Goal: Task Accomplishment & Management: Manage account settings

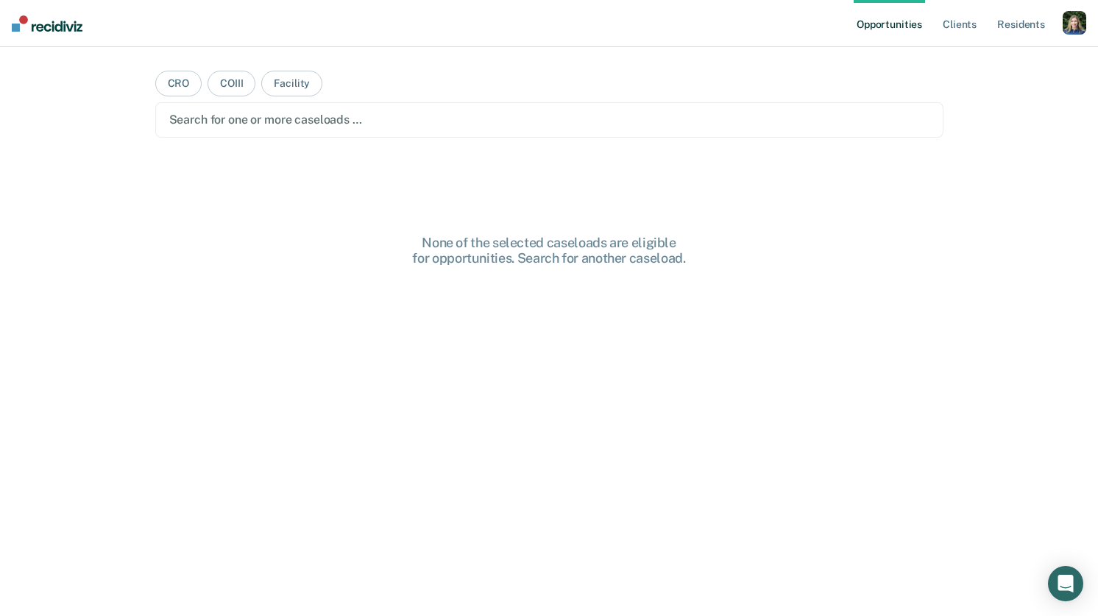
click at [1076, 23] on div "button" at bounding box center [1075, 23] width 24 height 24
click at [970, 62] on link "Profile" at bounding box center [1015, 60] width 119 height 13
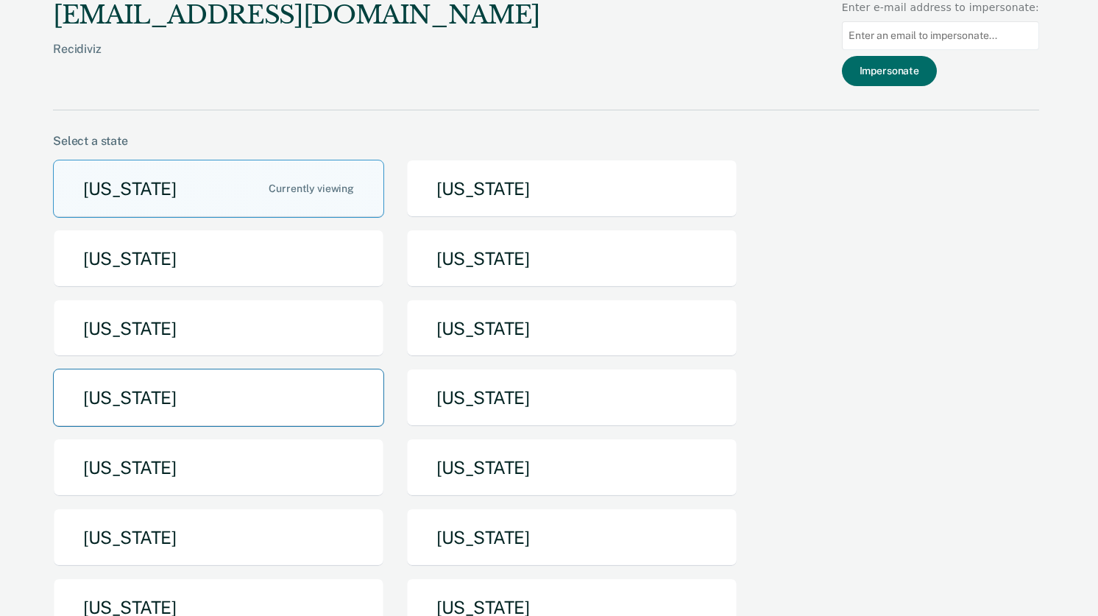
click at [281, 395] on button "[US_STATE]" at bounding box center [218, 398] width 331 height 58
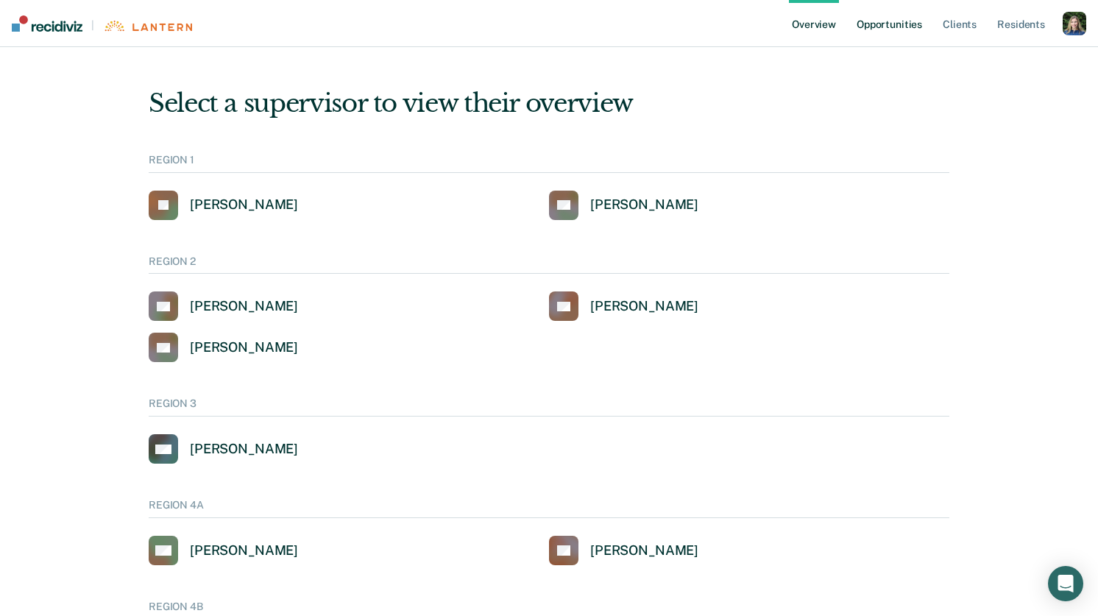
click at [881, 18] on link "Opportunities" at bounding box center [889, 23] width 71 height 47
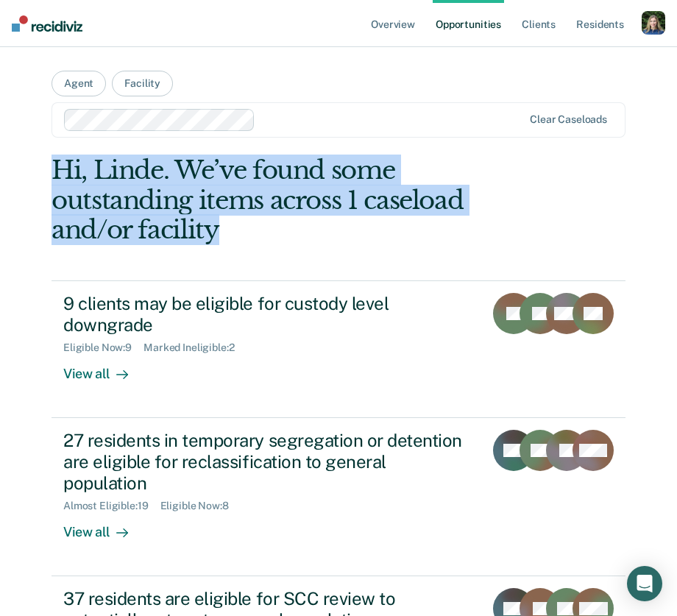
drag, startPoint x: 217, startPoint y: 230, endPoint x: 15, endPoint y: 165, distance: 211.9
click at [15, 165] on div "Overview Opportunities Client s Resident s Profile How it works Log Out Agent F…" at bounding box center [338, 534] width 677 height 1068
click at [57, 165] on div "Hi, Linde. We’ve found some outstanding items across 1 caseload and/or facility" at bounding box center [281, 200] width 459 height 90
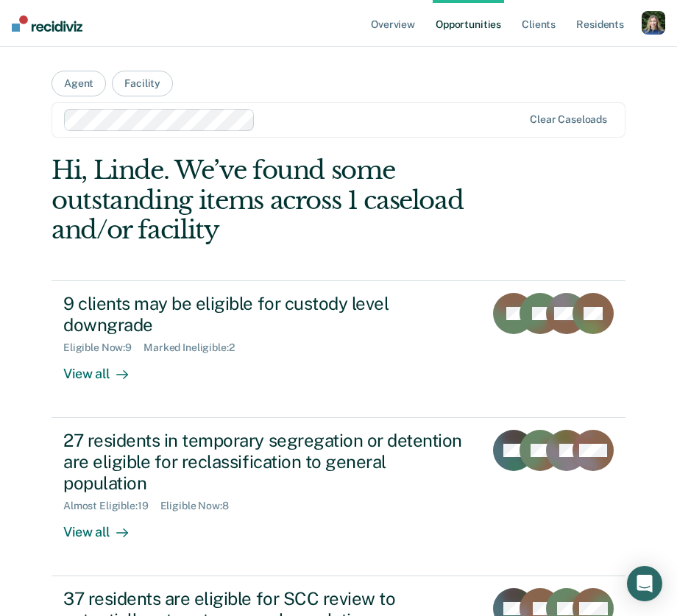
click at [26, 171] on div "Overview Opportunities Client s Resident s Profile How it works Log Out Agent F…" at bounding box center [338, 534] width 677 height 1068
click at [25, 197] on div "Overview Opportunities Client s Resident s Profile How it works Log Out Agent F…" at bounding box center [338, 534] width 677 height 1068
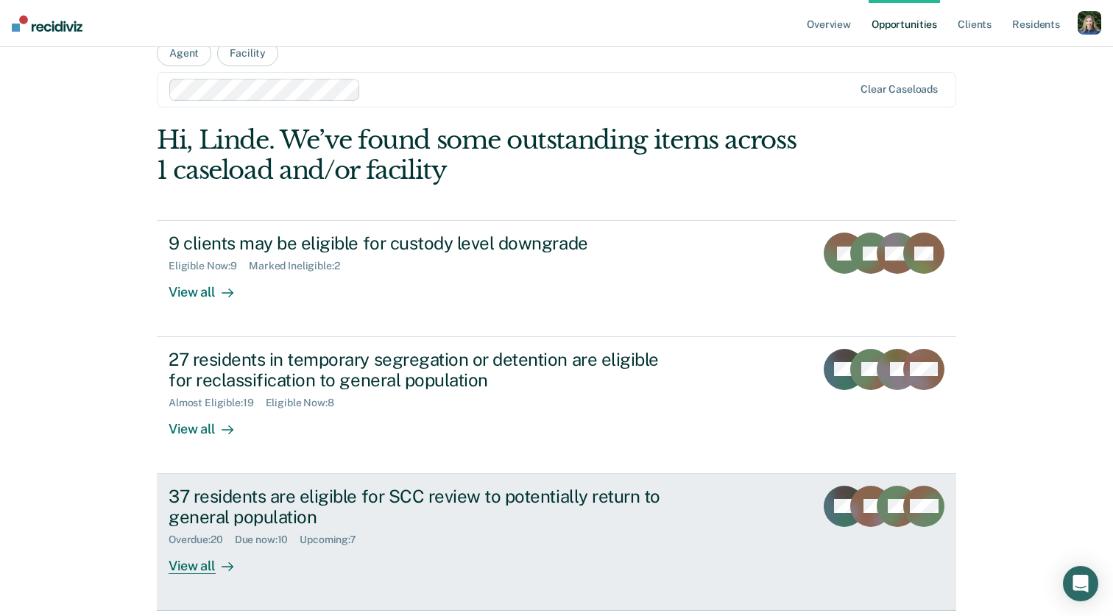
scroll to position [18, 0]
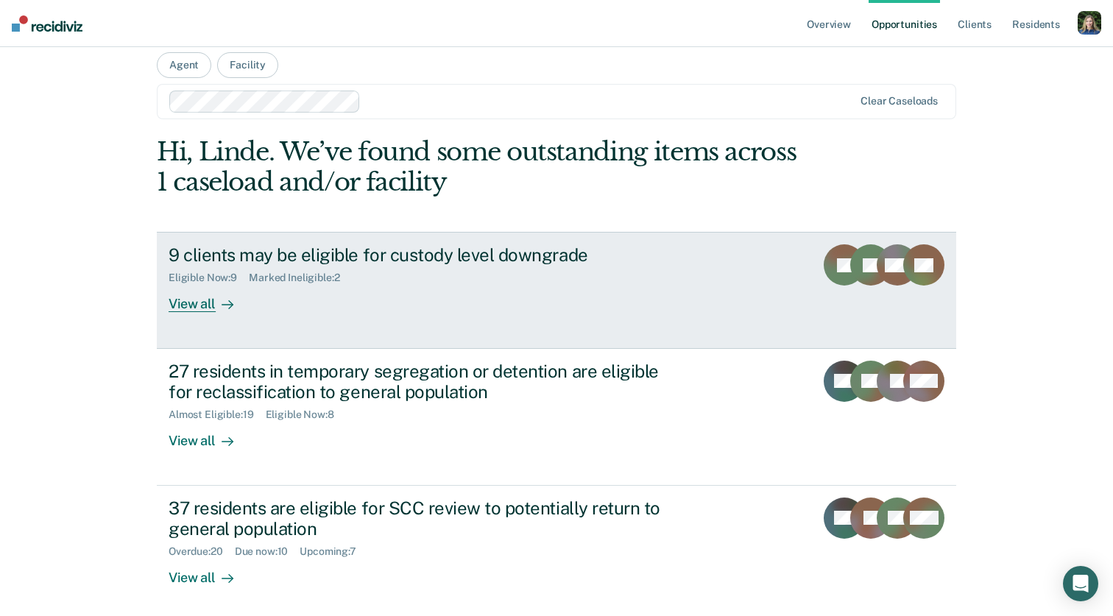
click at [196, 303] on div "View all" at bounding box center [210, 298] width 82 height 29
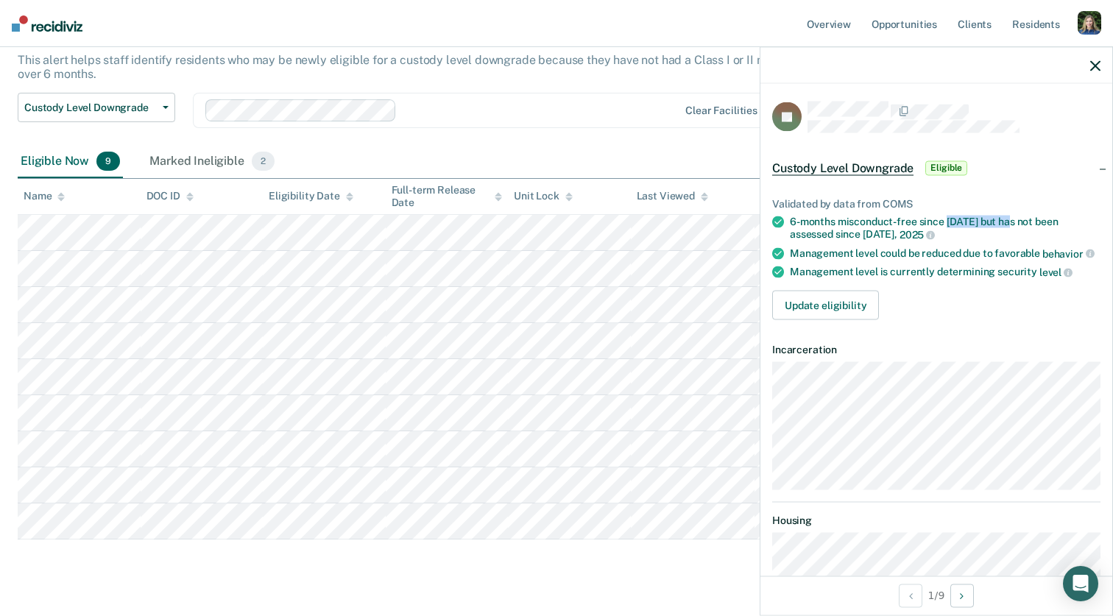
drag, startPoint x: 945, startPoint y: 218, endPoint x: 1009, endPoint y: 219, distance: 64.8
click at [1009, 219] on div "6-months misconduct-free since [DATE] but has not been assessed since [DATE]" at bounding box center [945, 228] width 311 height 25
click at [863, 234] on ul "Validated by data from COMS 6-months misconduct-free since [DATE] but has not b…" at bounding box center [936, 237] width 328 height 81
click at [950, 251] on div "Management level could be reduced due to favorable behavior" at bounding box center [945, 253] width 311 height 13
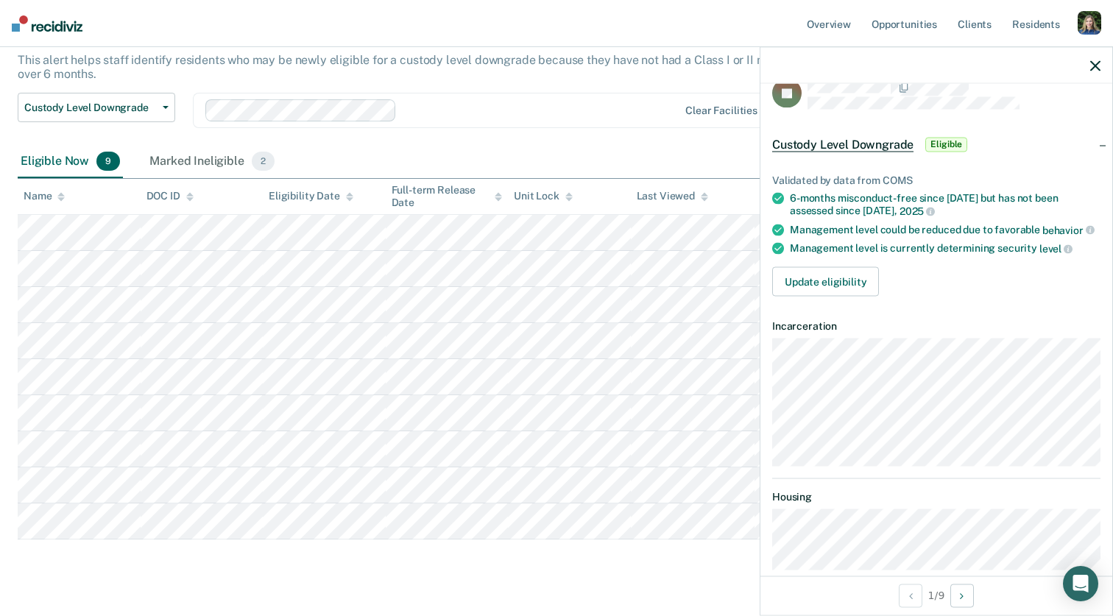
scroll to position [45, 0]
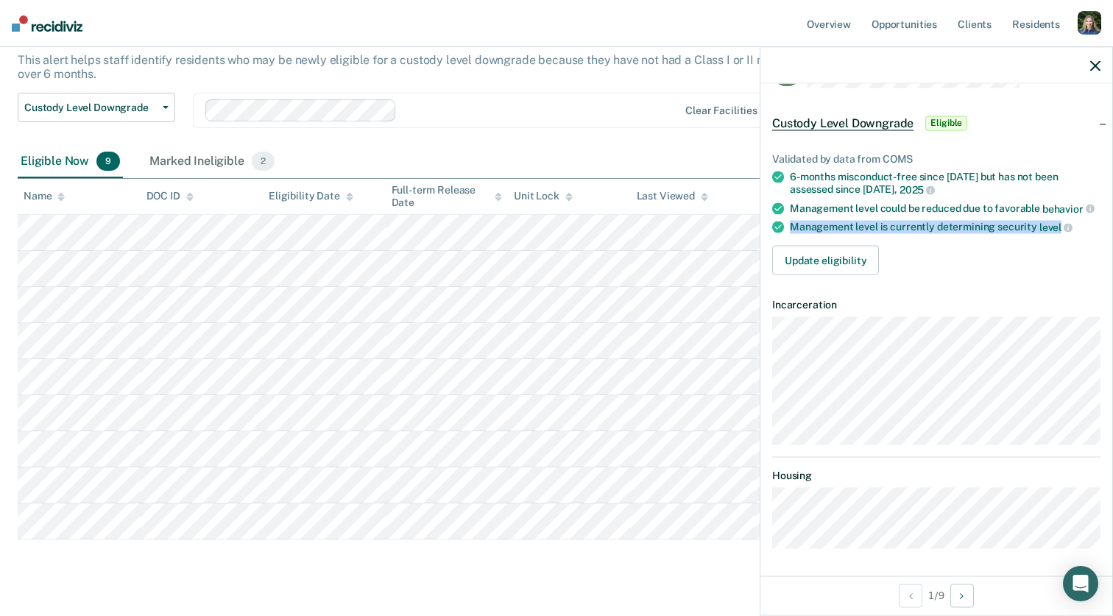
drag, startPoint x: 791, startPoint y: 224, endPoint x: 1056, endPoint y: 230, distance: 265.8
click at [1056, 230] on div "Management level is currently determining security level" at bounding box center [945, 227] width 311 height 13
click at [845, 256] on button "Update eligibility" at bounding box center [825, 259] width 107 height 29
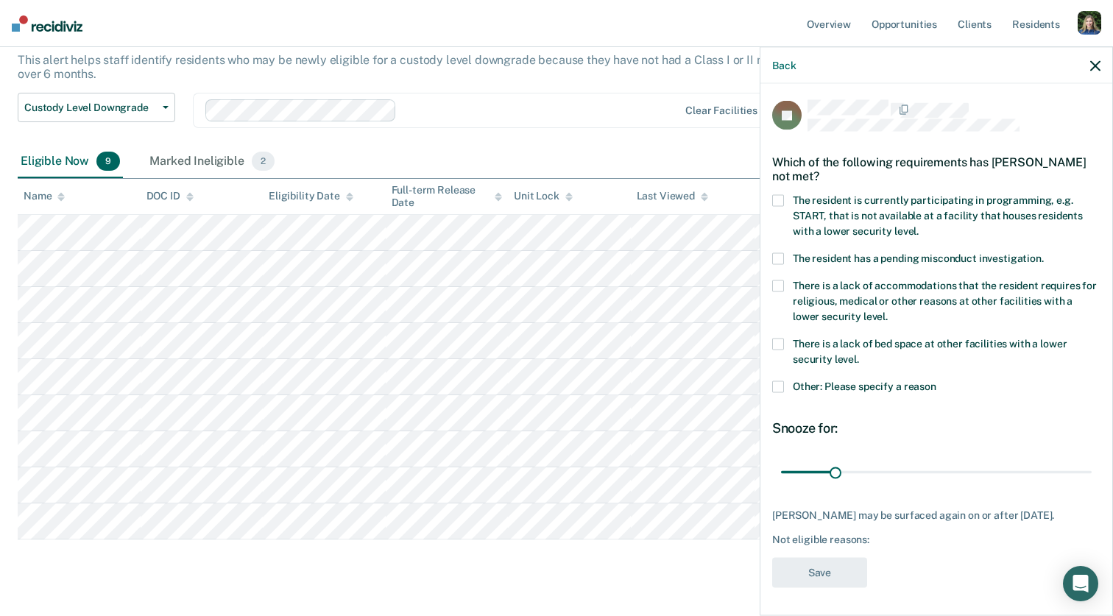
scroll to position [119, 0]
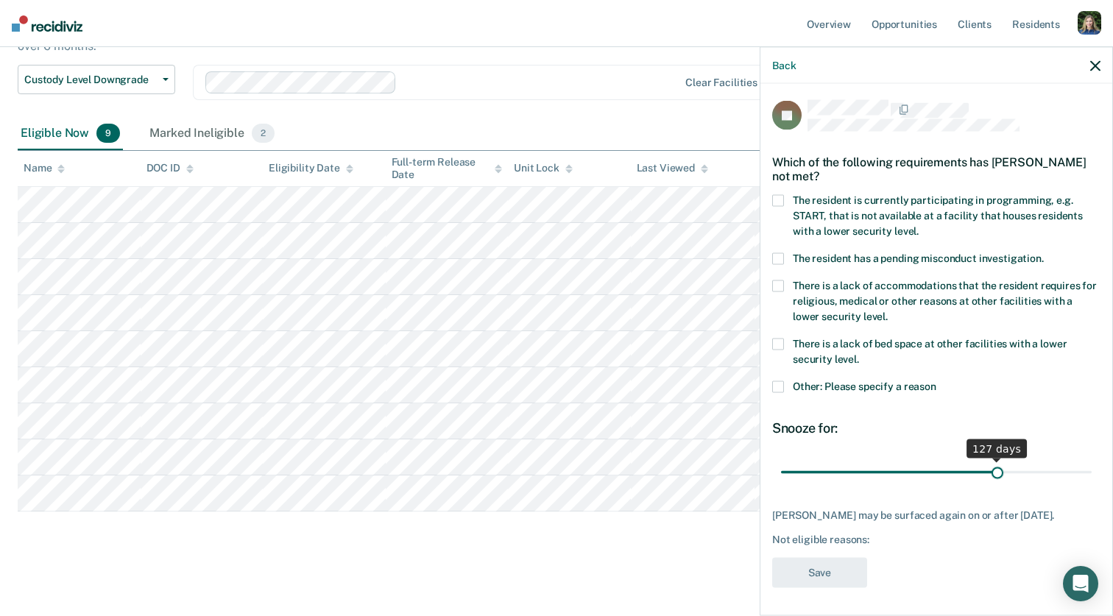
drag, startPoint x: 836, startPoint y: 476, endPoint x: 998, endPoint y: 473, distance: 161.3
type input "127"
click at [998, 474] on input "range" at bounding box center [936, 472] width 311 height 26
click at [1093, 68] on icon "button" at bounding box center [1095, 65] width 10 height 10
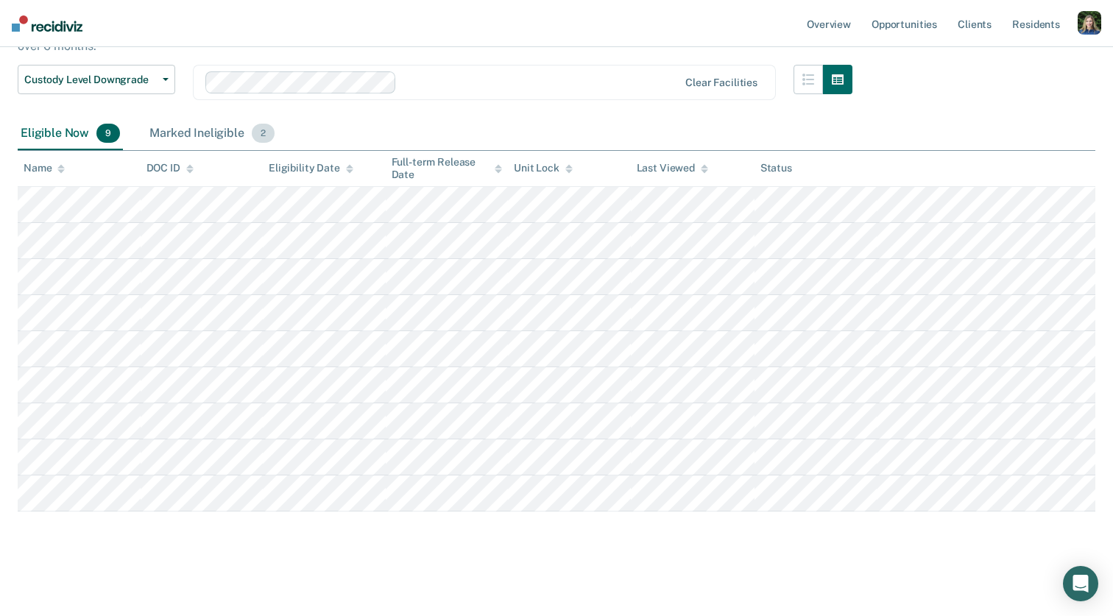
click at [213, 128] on div "Marked Ineligible 2" at bounding box center [212, 134] width 131 height 32
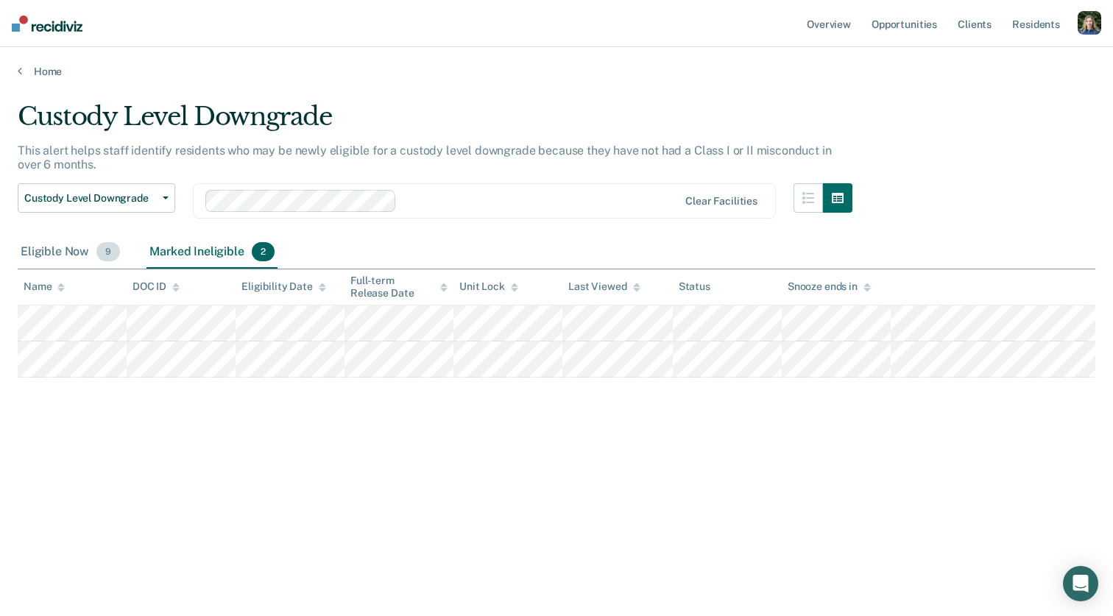
click at [87, 247] on div "Eligible Now 9" at bounding box center [70, 252] width 105 height 32
